Goal: Information Seeking & Learning: Learn about a topic

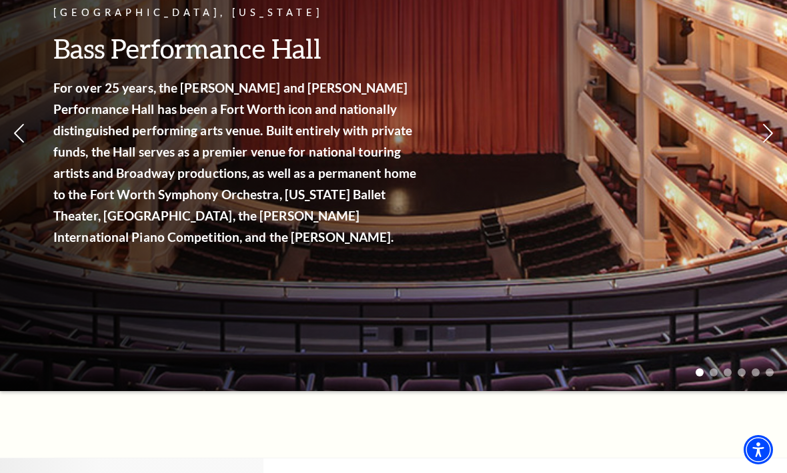
scroll to position [179, 0]
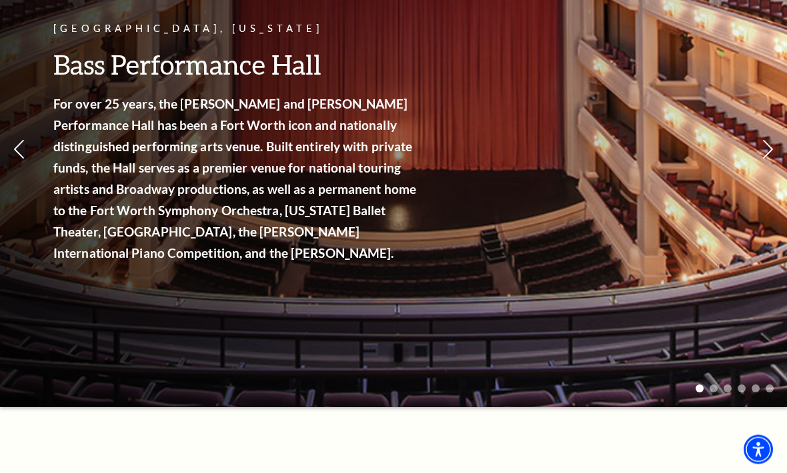
click at [373, 249] on link "View Full Calendar" at bounding box center [392, 275] width 147 height 53
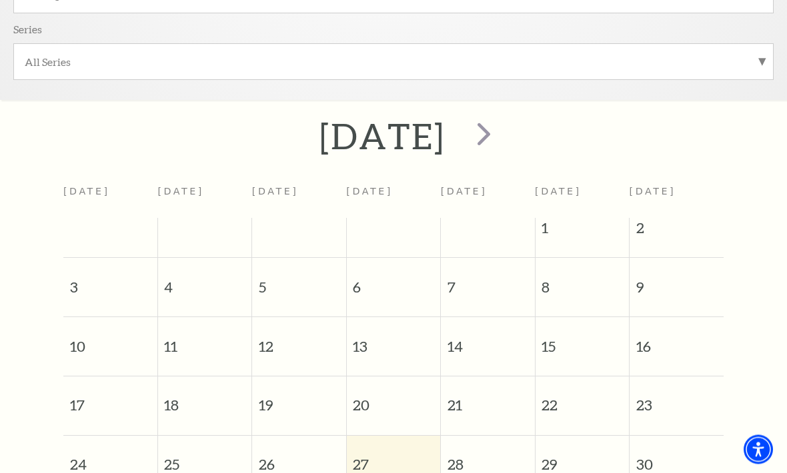
scroll to position [377, 0]
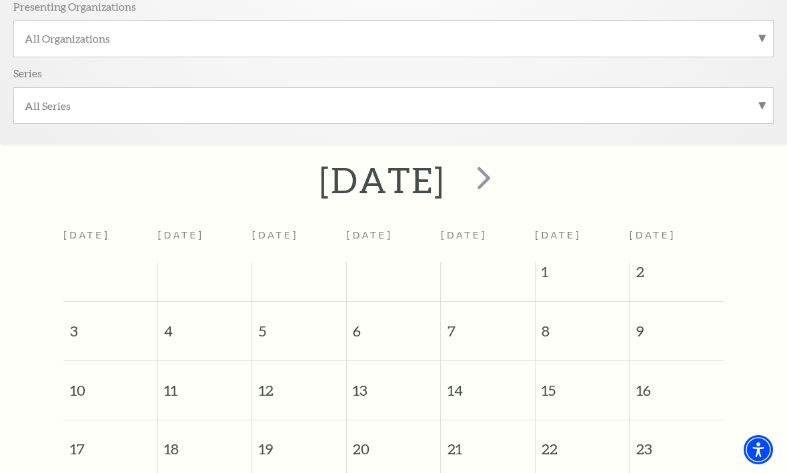
click at [503, 171] on span "next" at bounding box center [484, 178] width 38 height 38
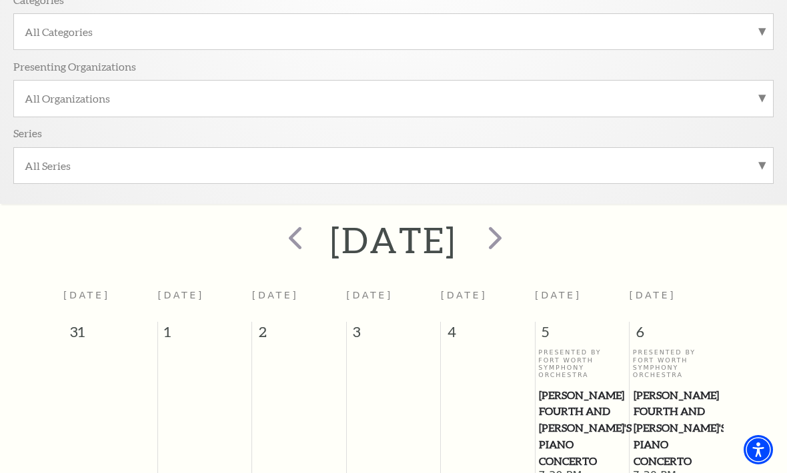
scroll to position [324, 0]
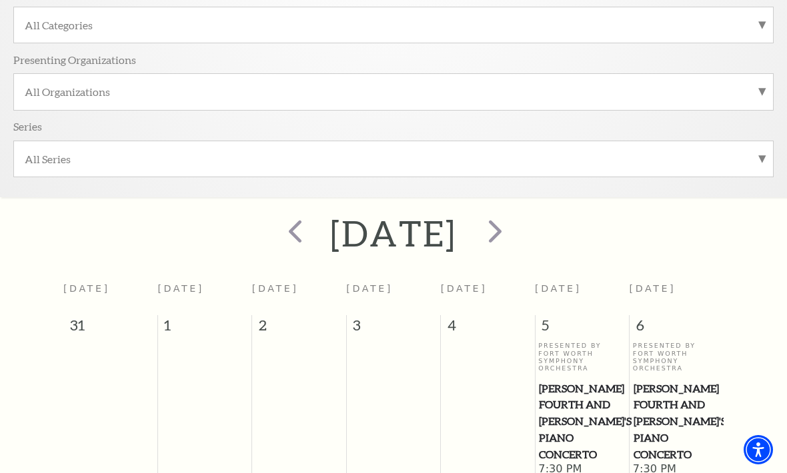
click at [514, 227] on span "next" at bounding box center [495, 231] width 38 height 38
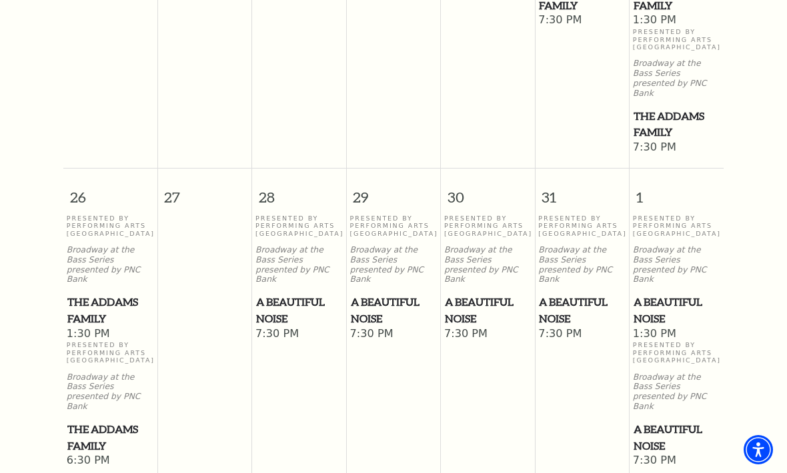
scroll to position [1369, 0]
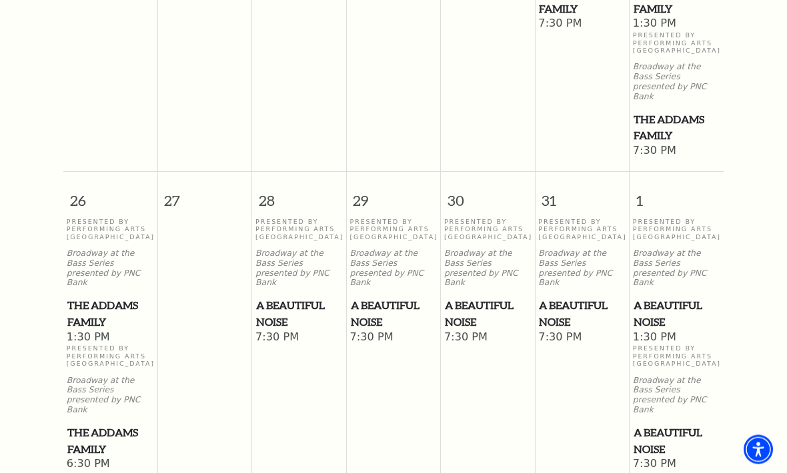
click at [101, 298] on span "The Addams Family" at bounding box center [110, 314] width 86 height 33
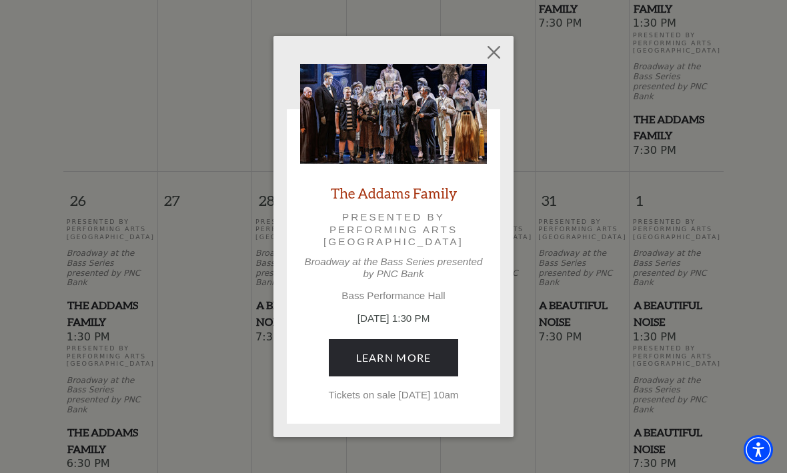
click at [486, 49] on button "Close" at bounding box center [493, 51] width 25 height 25
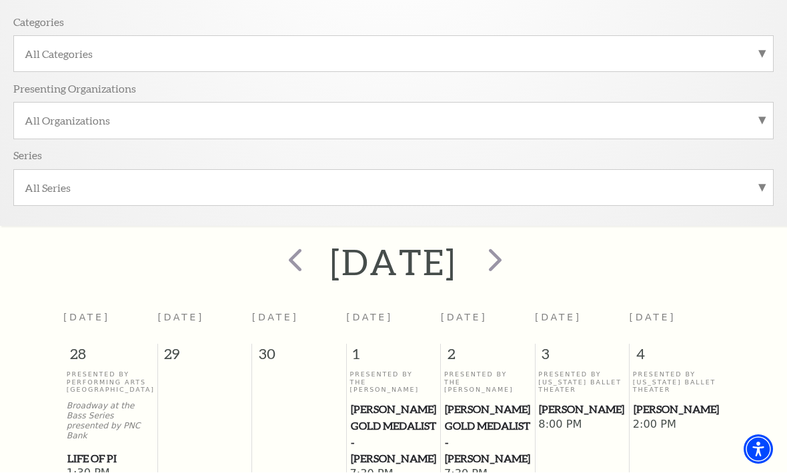
click at [514, 262] on span "next" at bounding box center [495, 260] width 38 height 38
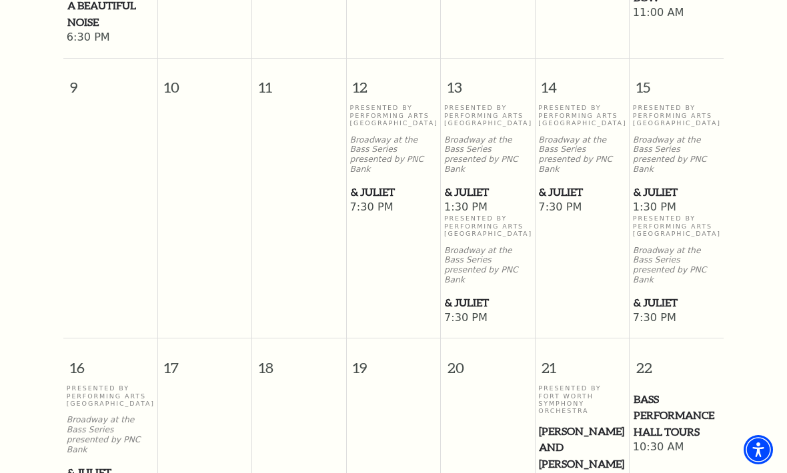
scroll to position [1188, 0]
click at [366, 185] on span "& Juliet" at bounding box center [394, 193] width 86 height 17
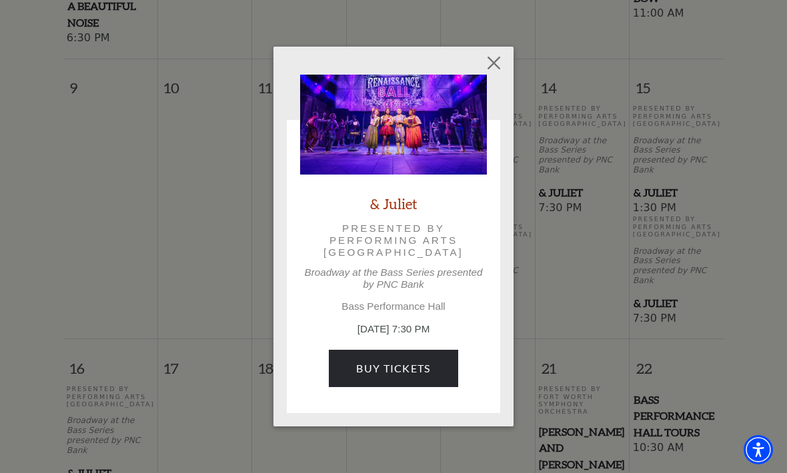
click at [750, 318] on div "Empty heading & Juliet Presented by Performing Arts Fort Worth Broadway at the …" at bounding box center [393, 236] width 787 height 473
click at [497, 72] on button "Close" at bounding box center [493, 62] width 25 height 25
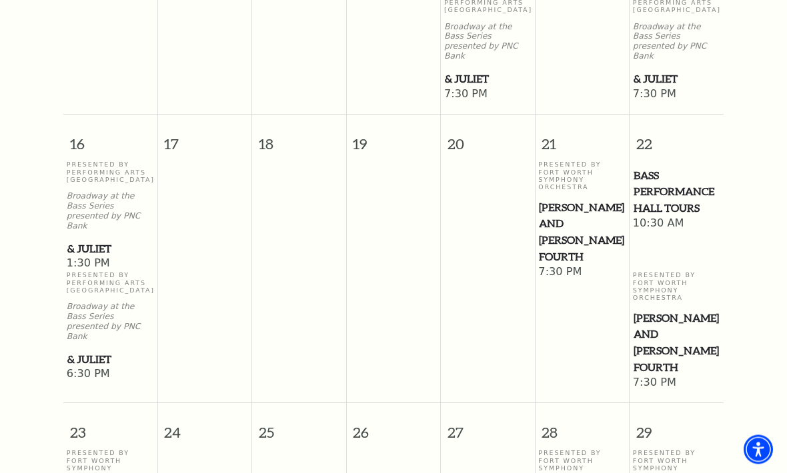
scroll to position [1410, 0]
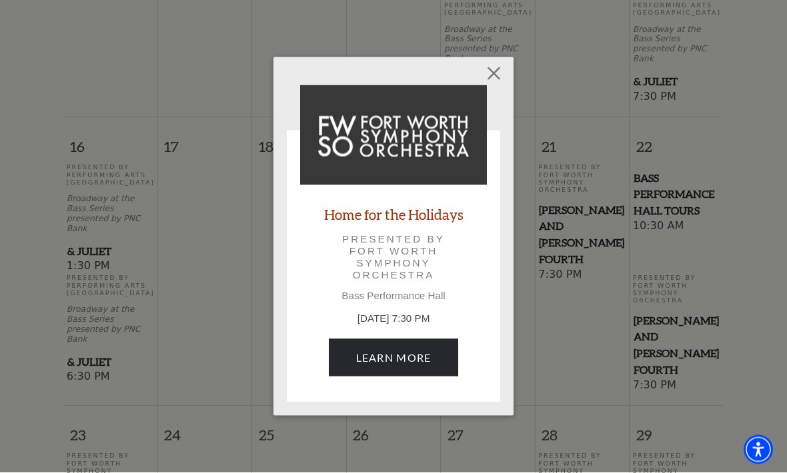
scroll to position [1410, 0]
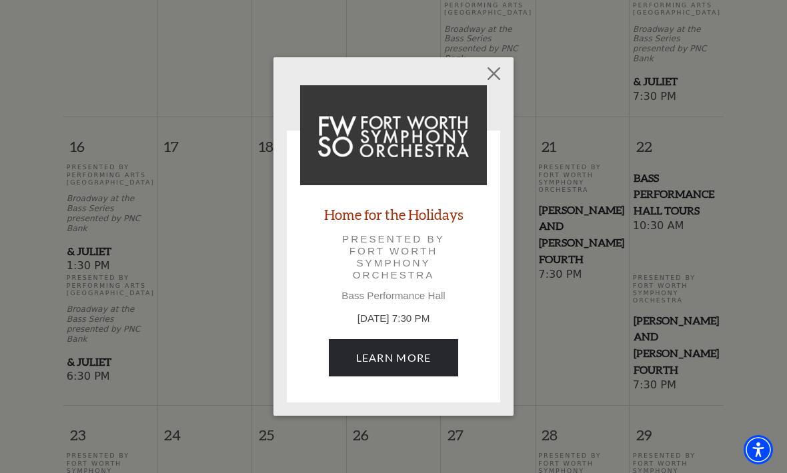
click at [751, 351] on div "Empty heading Home for the Holidays Presented by Fort Worth Symphony Orchestra …" at bounding box center [393, 236] width 787 height 473
click at [496, 81] on button "Close" at bounding box center [493, 73] width 25 height 25
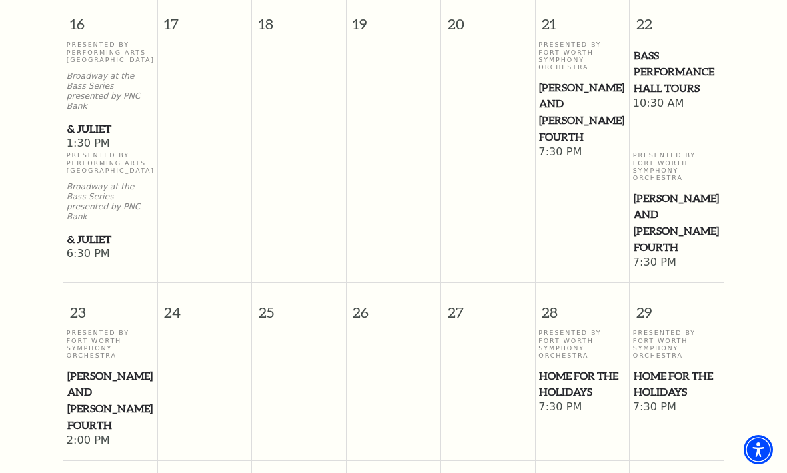
scroll to position [1545, 0]
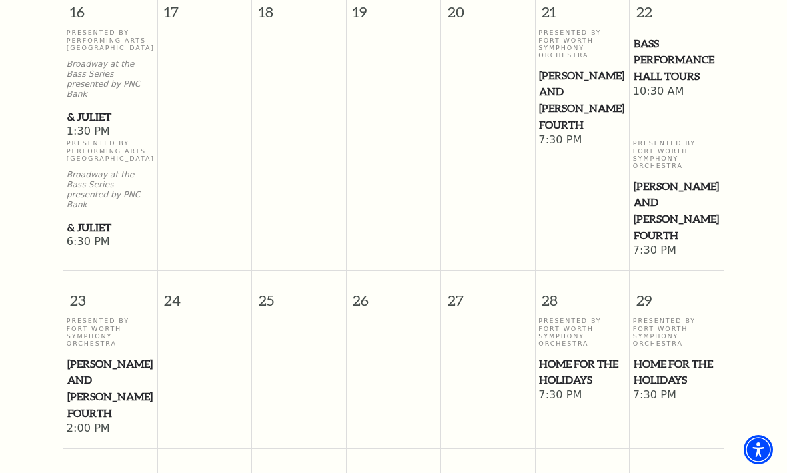
click at [551, 356] on span "Home for the Holidays" at bounding box center [582, 372] width 86 height 33
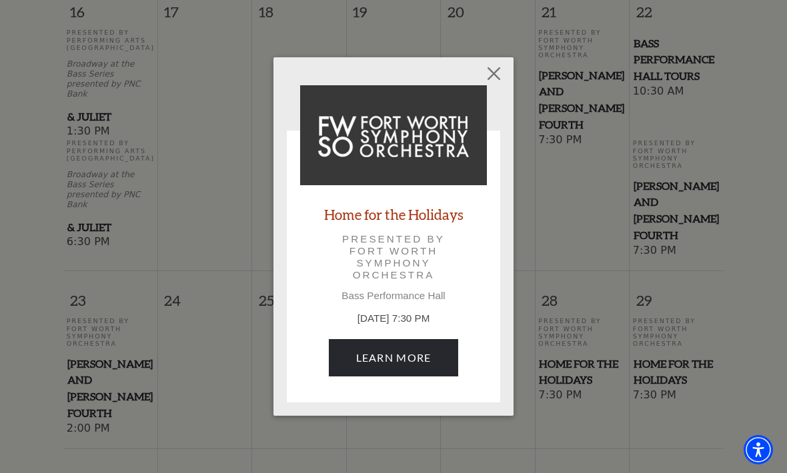
click at [391, 350] on link "Learn More" at bounding box center [394, 357] width 130 height 37
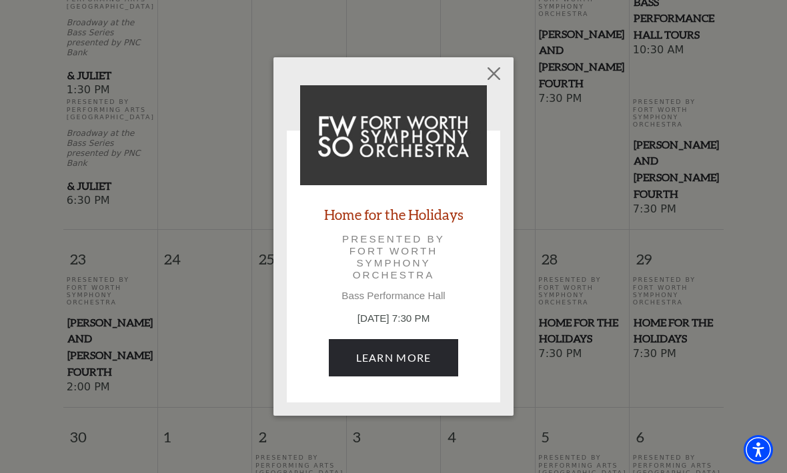
scroll to position [1589, 0]
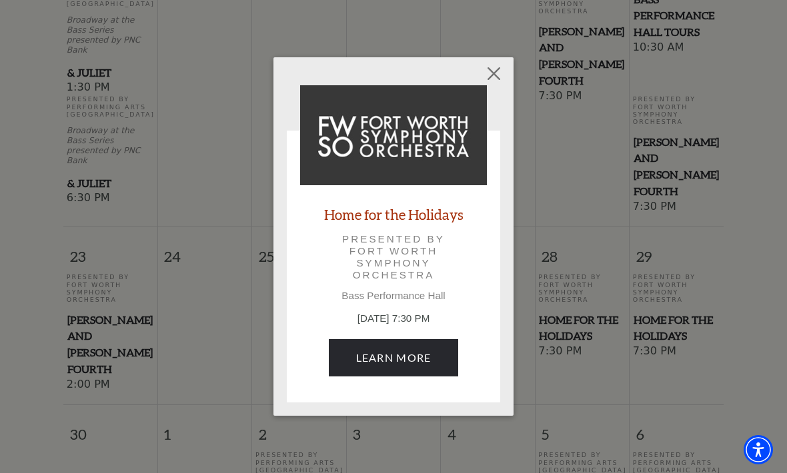
click at [495, 76] on button "Close" at bounding box center [493, 73] width 25 height 25
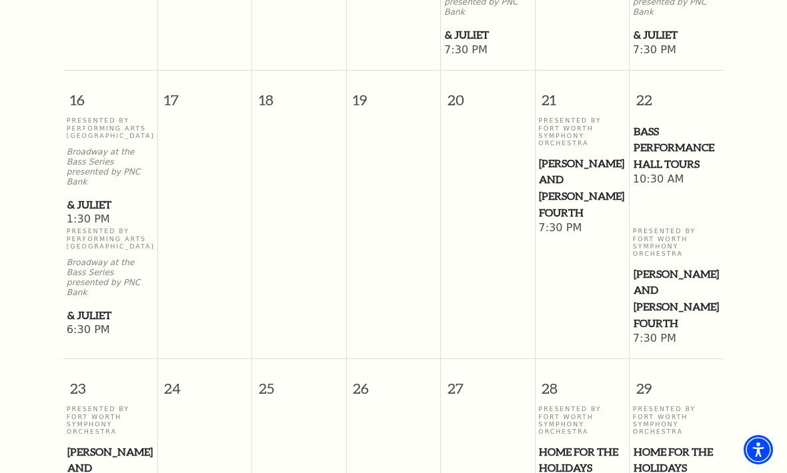
scroll to position [1456, 0]
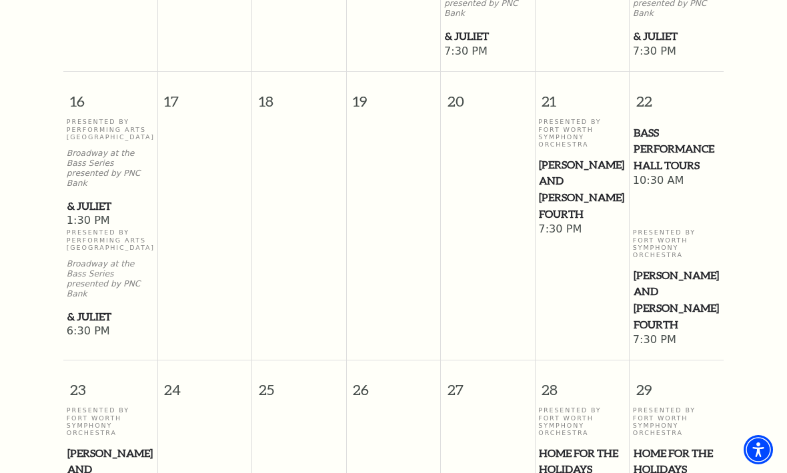
click at [586, 445] on span "Home for the Holidays" at bounding box center [582, 461] width 86 height 33
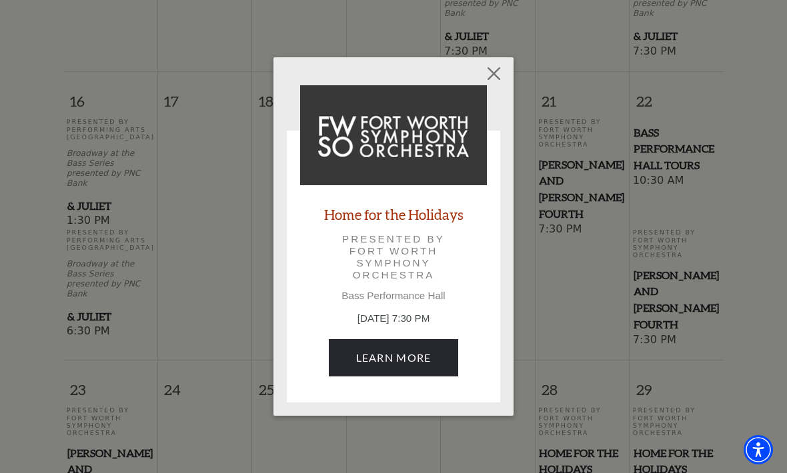
click at [382, 370] on link "Learn More" at bounding box center [394, 357] width 130 height 37
